Goal: Task Accomplishment & Management: Manage account settings

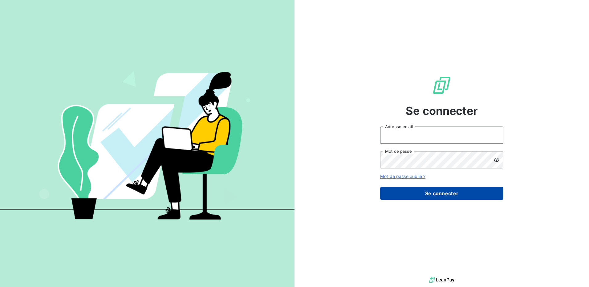
type input "[PERSON_NAME][EMAIL_ADDRESS][DOMAIN_NAME]"
click at [431, 193] on button "Se connecter" at bounding box center [441, 193] width 123 height 13
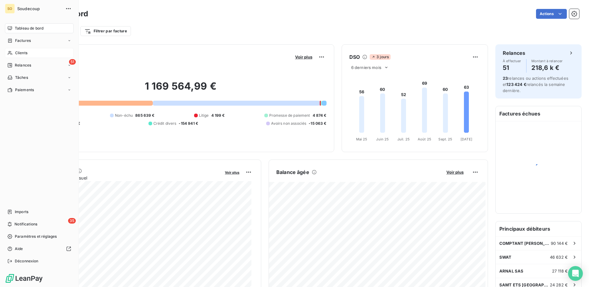
click at [13, 54] on div "Clients" at bounding box center [39, 53] width 69 height 10
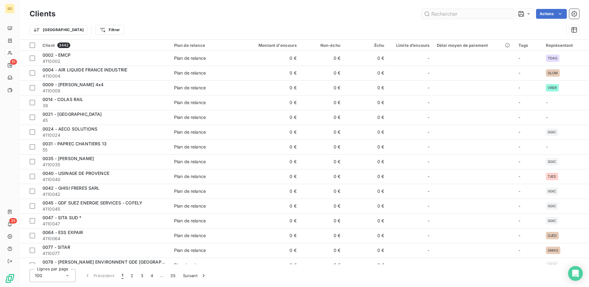
click at [458, 11] on input "text" at bounding box center [467, 14] width 92 height 10
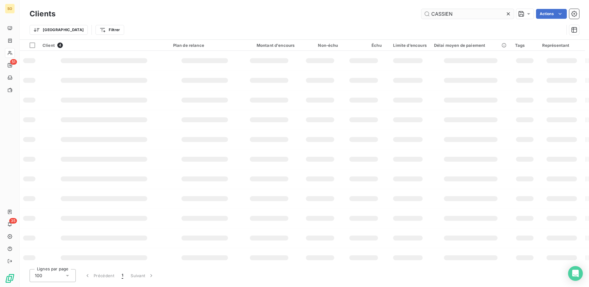
type input "CASSIEN"
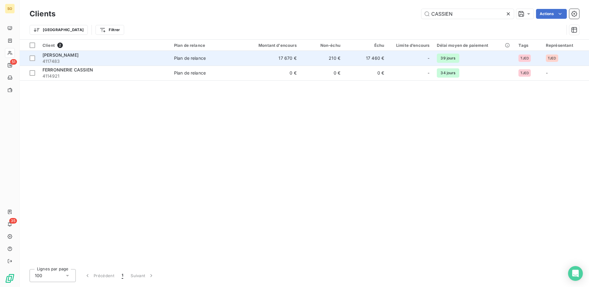
click at [101, 57] on div "[PERSON_NAME]" at bounding box center [104, 55] width 124 height 6
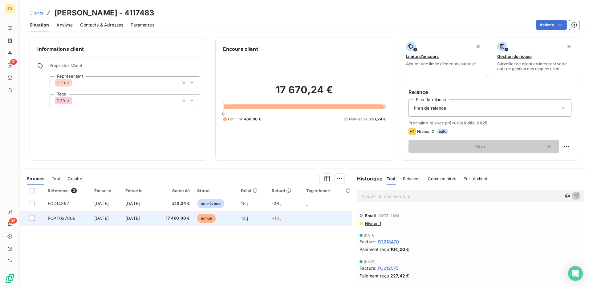
click at [212, 223] on td "échue" at bounding box center [215, 218] width 44 height 15
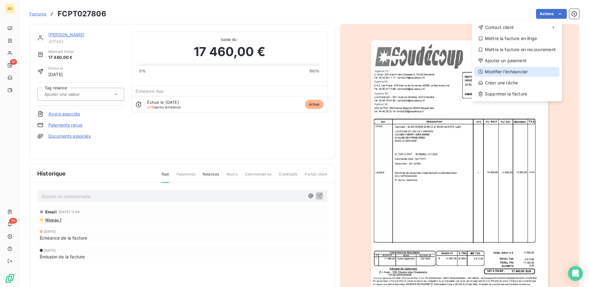
click at [501, 72] on div "Modifier l’échéancier" at bounding box center [516, 72] width 85 height 10
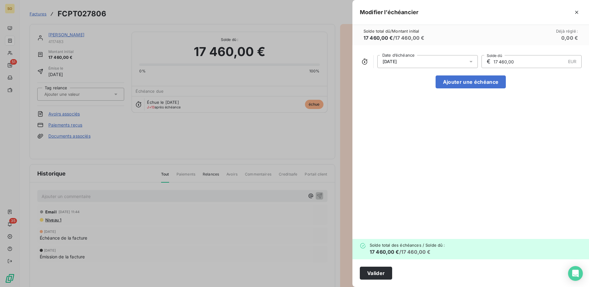
click at [467, 61] on span "[DATE]" at bounding box center [427, 61] width 100 height 13
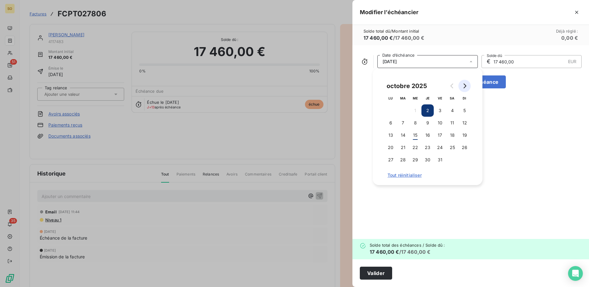
click at [464, 87] on icon "Go to next month" at bounding box center [464, 85] width 5 height 5
click at [417, 156] on button "31" at bounding box center [415, 160] width 12 height 12
click at [532, 162] on div "[DATE] Date d’échéance € 17 460,00 EUR Solde dû Ajouter une échéance" at bounding box center [470, 142] width 236 height 194
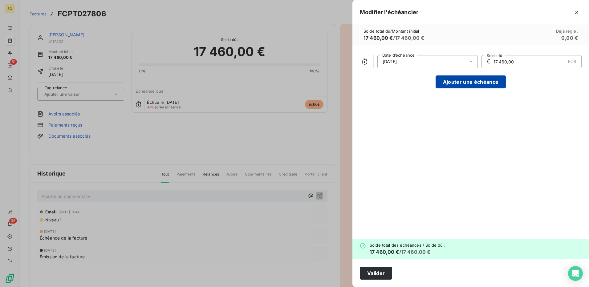
click at [490, 81] on button "Ajouter une échéance" at bounding box center [470, 81] width 70 height 13
type input "8 730,00"
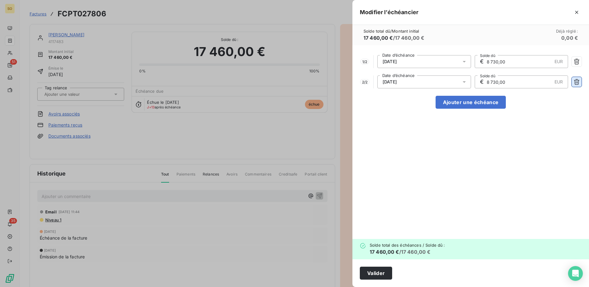
click at [575, 83] on icon "button" at bounding box center [576, 82] width 6 height 6
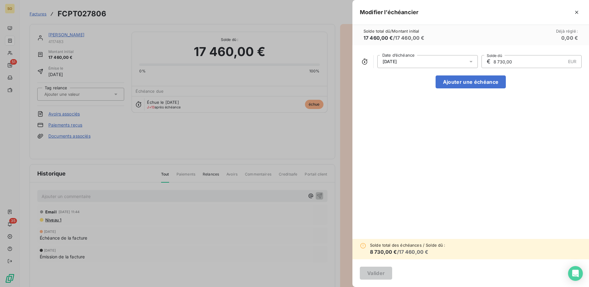
drag, startPoint x: 514, startPoint y: 59, endPoint x: 507, endPoint y: 61, distance: 6.8
click at [507, 61] on input "8 730,00" at bounding box center [529, 61] width 73 height 12
click at [575, 10] on icon "button" at bounding box center [576, 12] width 6 height 6
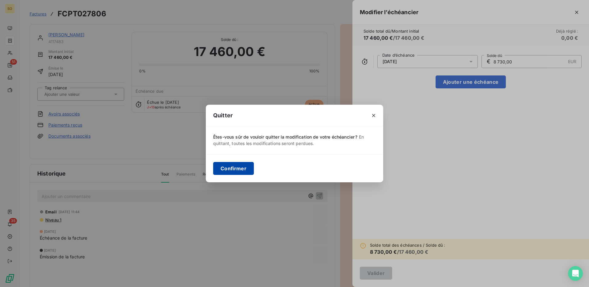
click at [222, 168] on button "Confirmer" at bounding box center [233, 168] width 41 height 13
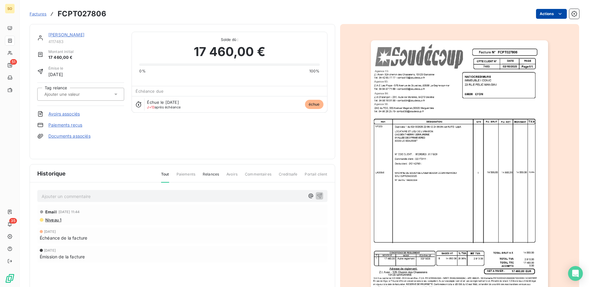
click at [548, 16] on html "SO 51 35 Factures FCPT027806 Actions [PERSON_NAME] 4117483 Montant initial 17 4…" at bounding box center [294, 143] width 589 height 287
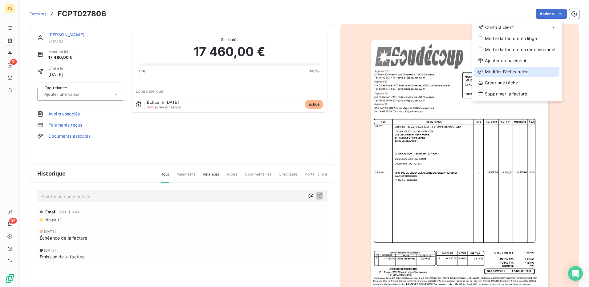
click at [514, 70] on div "Modifier l’échéancier" at bounding box center [516, 72] width 85 height 10
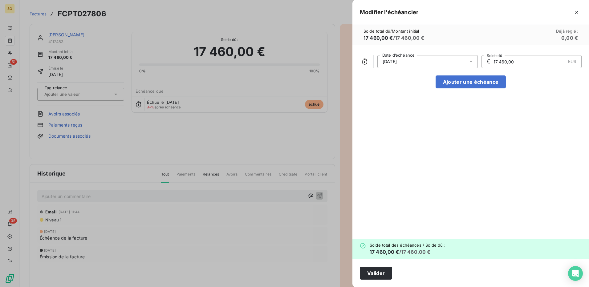
click at [439, 60] on div "[DATE]" at bounding box center [427, 61] width 100 height 13
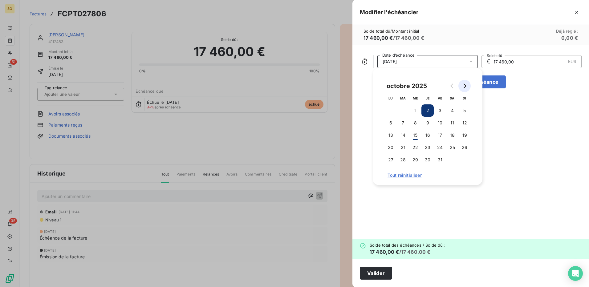
click at [465, 87] on icon "Go to next month" at bounding box center [464, 85] width 3 height 5
click at [467, 86] on button "Go to next month" at bounding box center [464, 86] width 12 height 12
click at [417, 158] on button "31" at bounding box center [415, 160] width 12 height 12
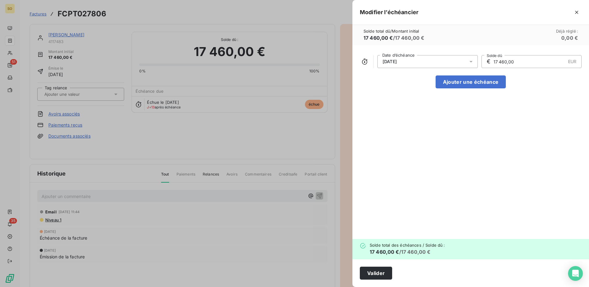
drag, startPoint x: 521, startPoint y: 60, endPoint x: 512, endPoint y: 62, distance: 9.1
click at [512, 62] on input "17 460,00" at bounding box center [529, 61] width 73 height 12
click at [497, 83] on button "Ajouter une échéance" at bounding box center [470, 81] width 70 height 13
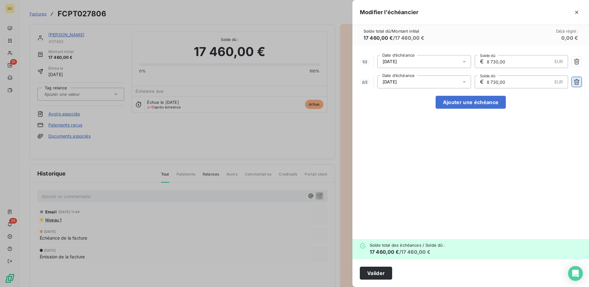
click at [578, 83] on icon "button" at bounding box center [577, 82] width 6 height 6
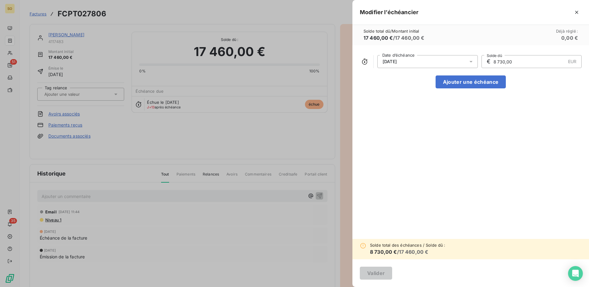
drag, startPoint x: 522, startPoint y: 61, endPoint x: 490, endPoint y: 64, distance: 32.5
click at [468, 59] on div "[DATE] Date d’échéance € 8 730,00 EUR Solde dû" at bounding box center [471, 61] width 222 height 13
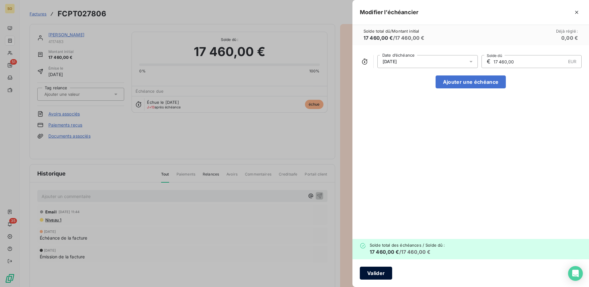
type input "17 460,00"
click at [384, 271] on button "Valider" at bounding box center [376, 273] width 32 height 13
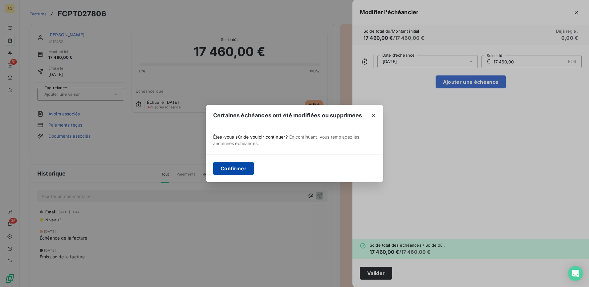
click at [227, 170] on button "Confirmer" at bounding box center [233, 168] width 41 height 13
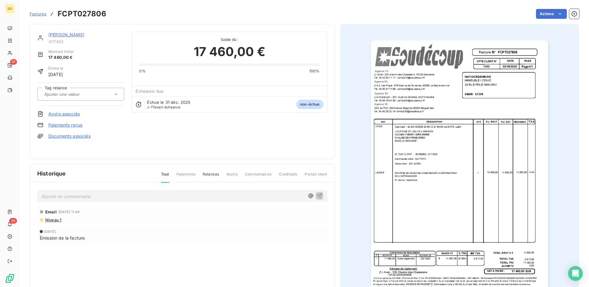
click at [67, 35] on link "[PERSON_NAME]" at bounding box center [66, 34] width 36 height 5
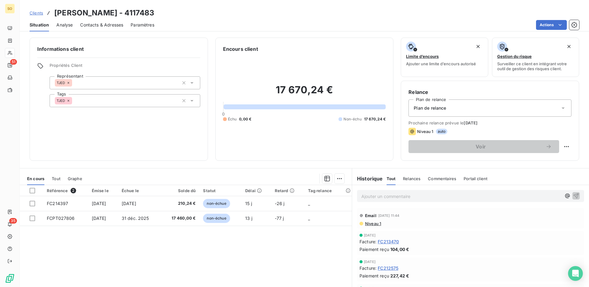
click at [33, 12] on span "Clients" at bounding box center [37, 12] width 14 height 5
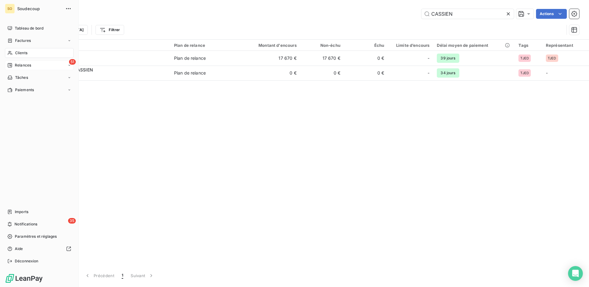
click at [15, 63] on span "Relances" at bounding box center [23, 66] width 16 height 6
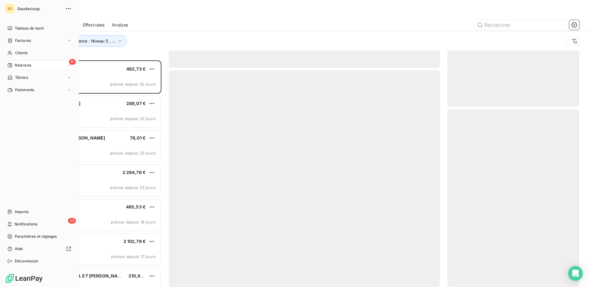
scroll to position [222, 127]
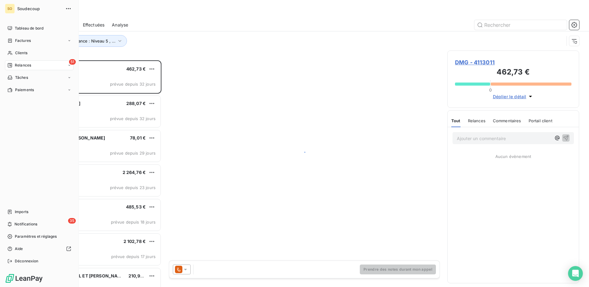
click at [19, 64] on span "Relances" at bounding box center [23, 66] width 16 height 6
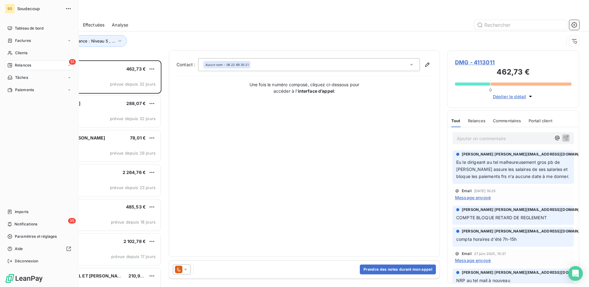
click at [11, 63] on icon at bounding box center [10, 65] width 4 height 4
click at [68, 64] on icon at bounding box center [69, 65] width 4 height 4
click at [12, 38] on icon at bounding box center [9, 40] width 5 height 5
